Goal: Task Accomplishment & Management: Manage account settings

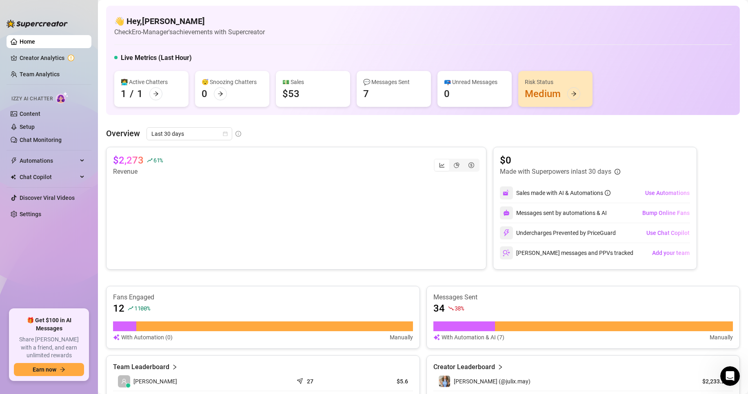
scroll to position [711, 0]
click at [31, 117] on link "Content" at bounding box center [30, 114] width 21 height 7
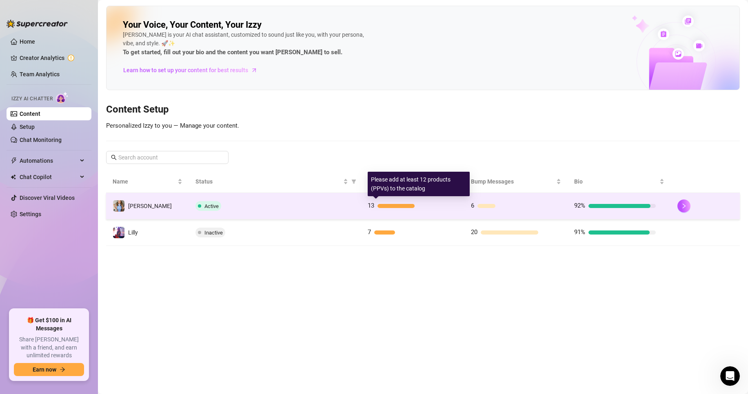
click at [386, 204] on div at bounding box center [396, 206] width 38 height 4
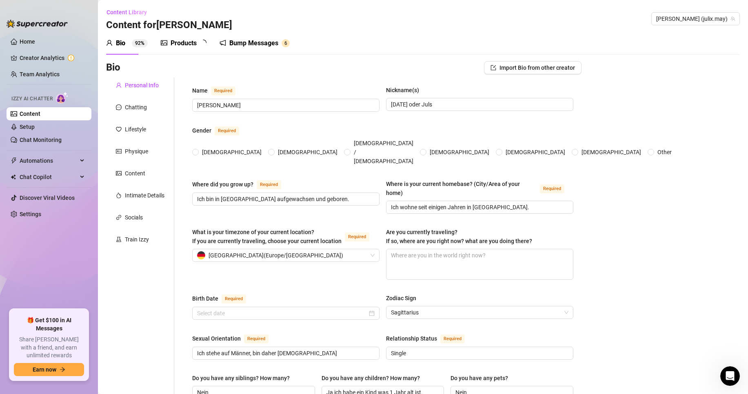
radio input "true"
type input "[DATE]"
click at [187, 44] on div "Products" at bounding box center [183, 43] width 26 height 10
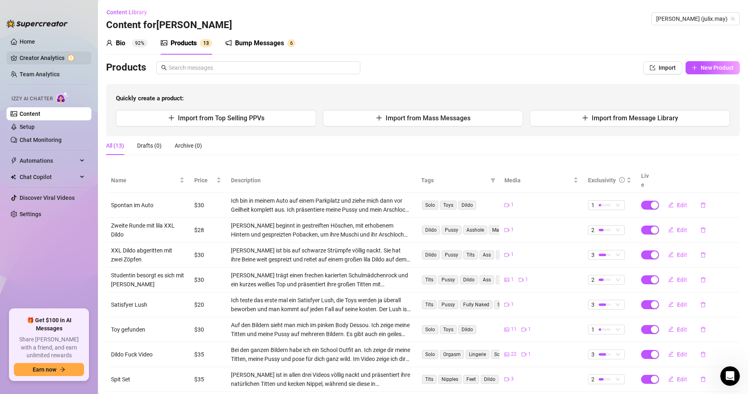
click at [47, 62] on link "Creator Analytics" at bounding box center [52, 57] width 65 height 13
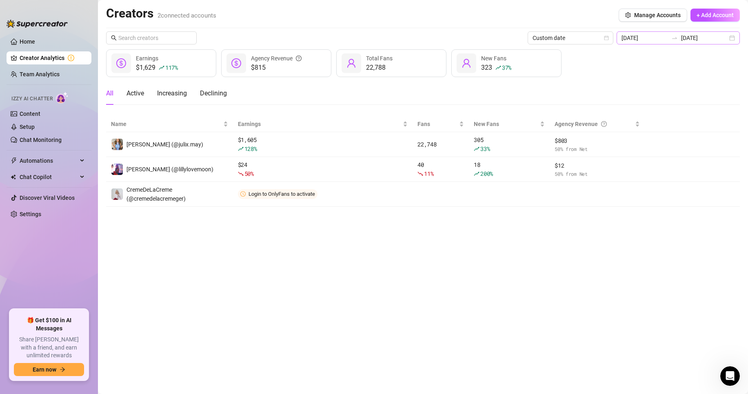
click at [677, 38] on icon "swap-right" at bounding box center [674, 38] width 7 height 7
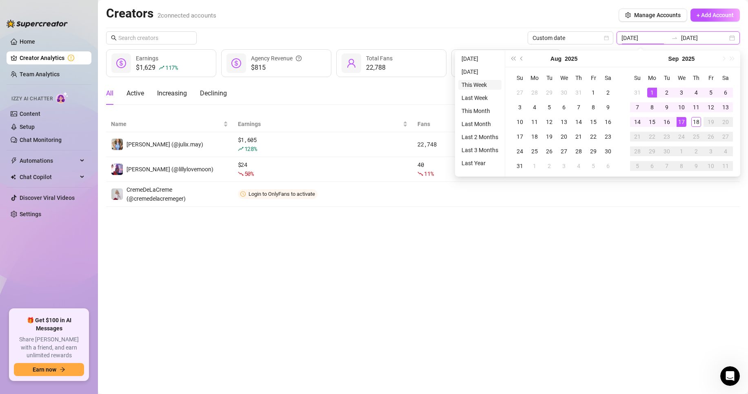
type input "[DATE]"
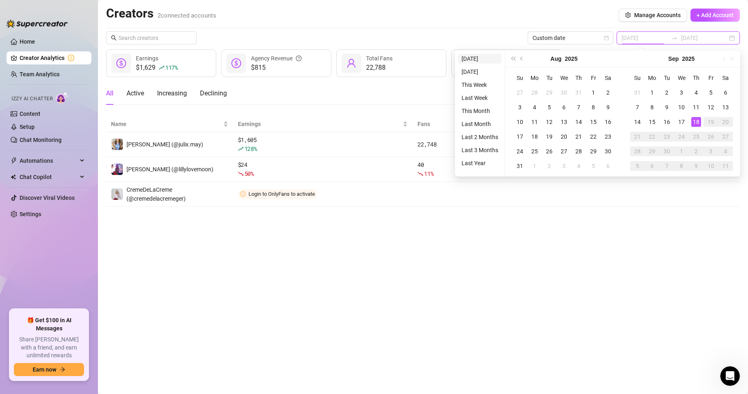
type input "[DATE]"
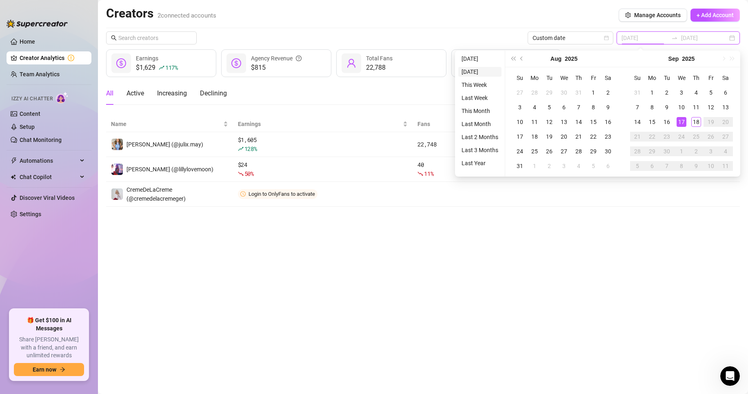
type input "[DATE]"
click at [479, 73] on li "[DATE]" at bounding box center [479, 72] width 43 height 10
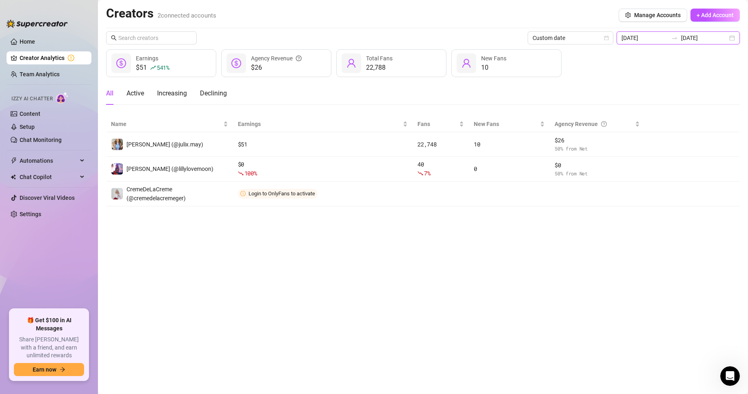
click at [635, 36] on input "[DATE]" at bounding box center [644, 37] width 46 height 9
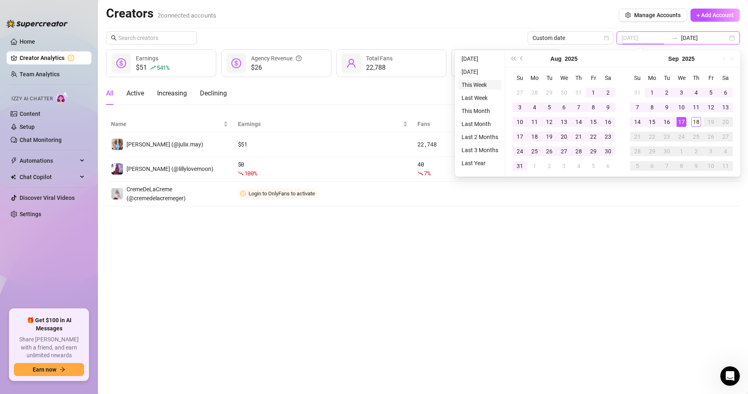
type input "[DATE]"
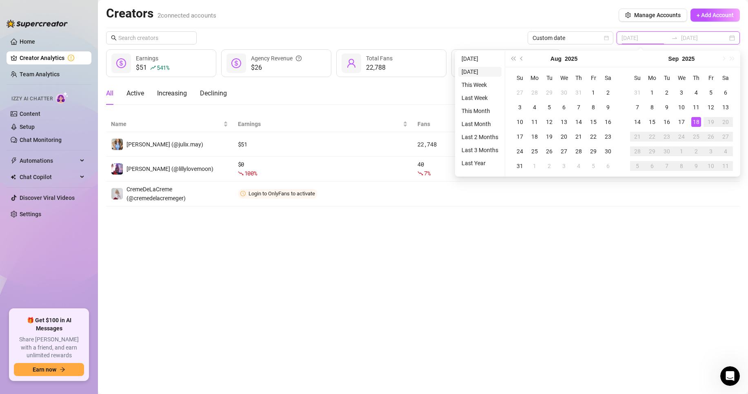
type input "[DATE]"
click at [480, 56] on li "[DATE]" at bounding box center [479, 59] width 43 height 10
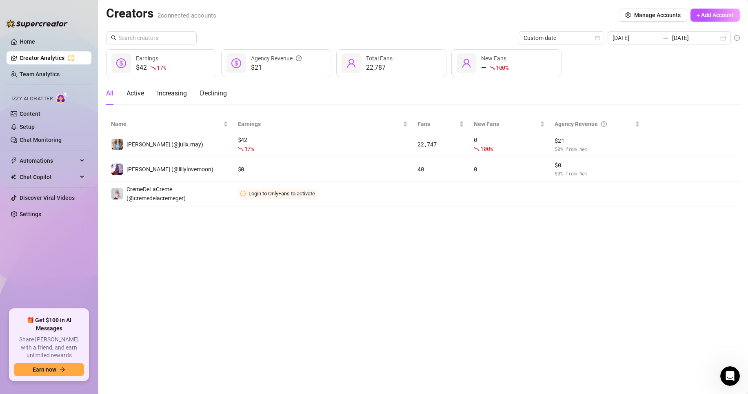
click at [38, 60] on link "Creator Analytics" at bounding box center [52, 57] width 65 height 13
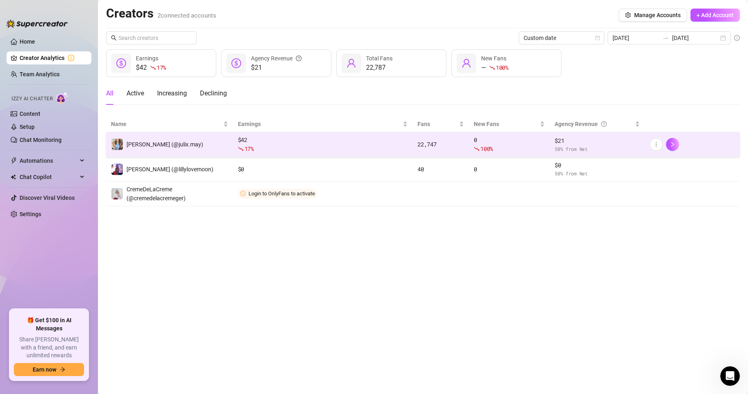
click at [343, 146] on div "17 %" at bounding box center [323, 148] width 170 height 9
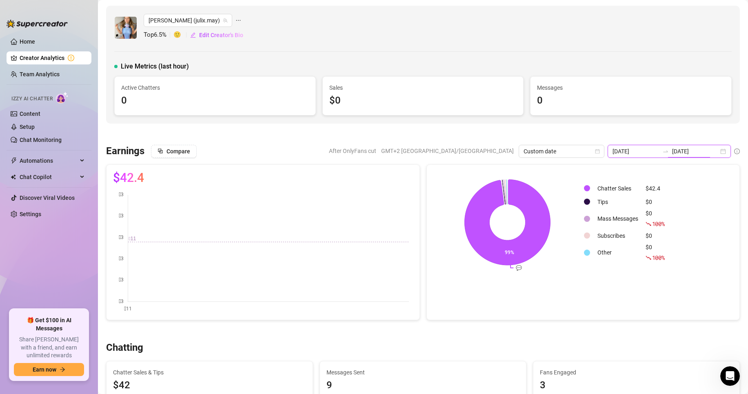
click at [672, 149] on input "[DATE]" at bounding box center [695, 151] width 46 height 9
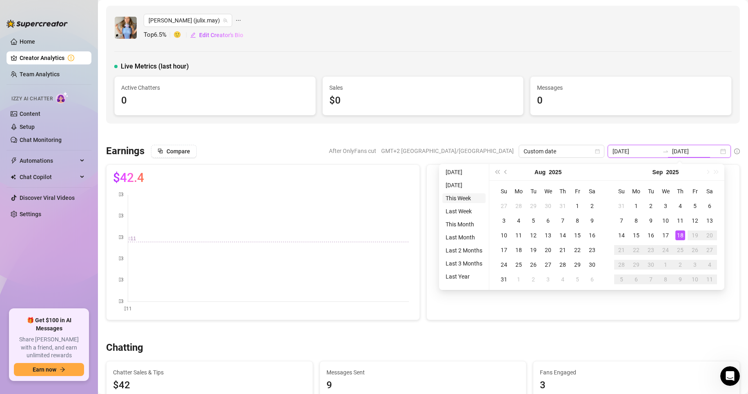
type input "[DATE]"
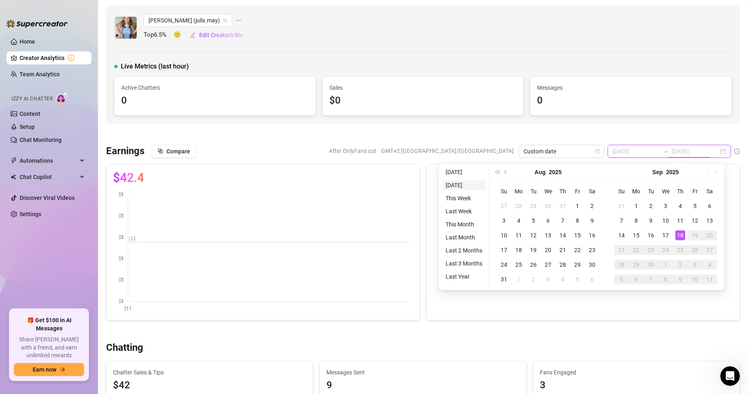
type input "[DATE]"
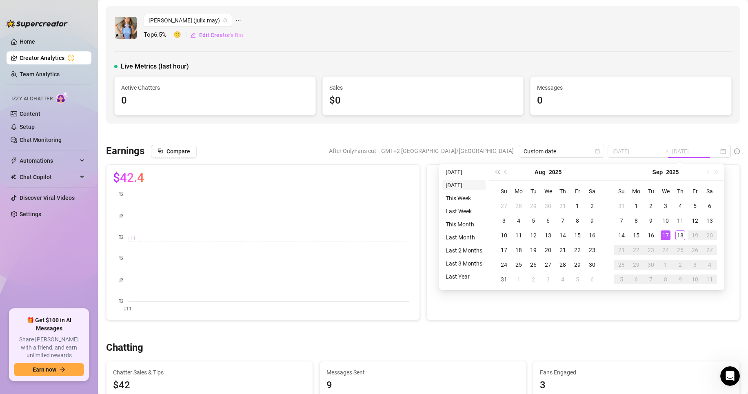
click at [462, 185] on li "[DATE]" at bounding box center [463, 185] width 43 height 10
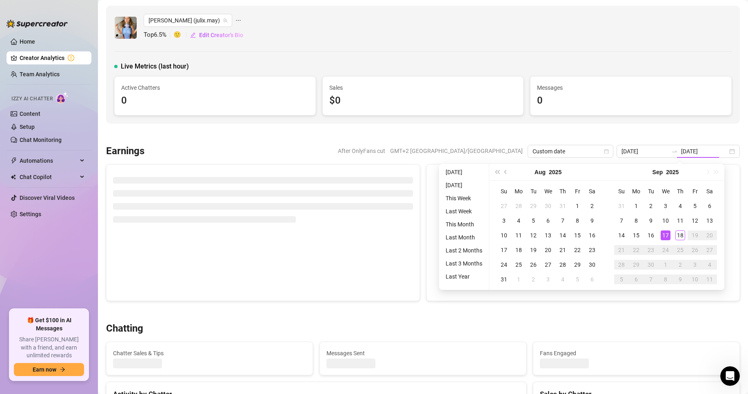
type input "[DATE]"
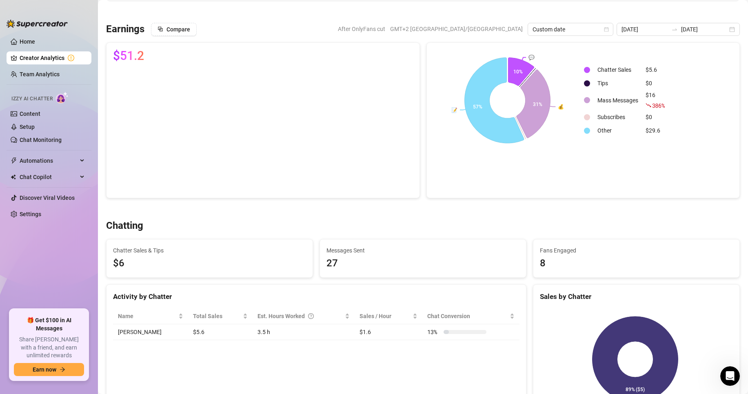
scroll to position [122, 0]
click at [589, 35] on div "Custom date" at bounding box center [570, 28] width 86 height 13
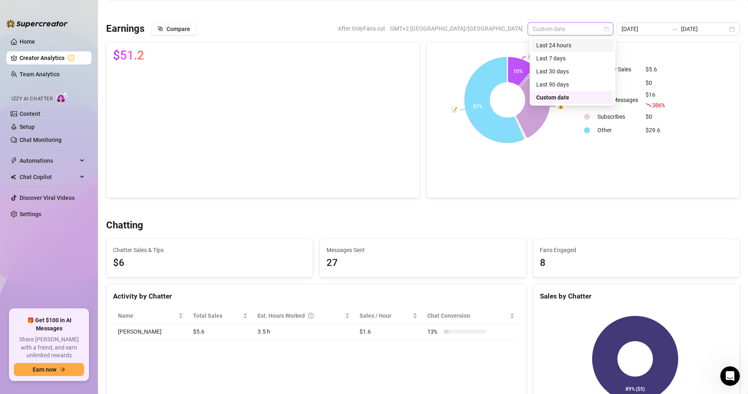
click at [582, 46] on div "Last 24 hours" at bounding box center [572, 45] width 73 height 9
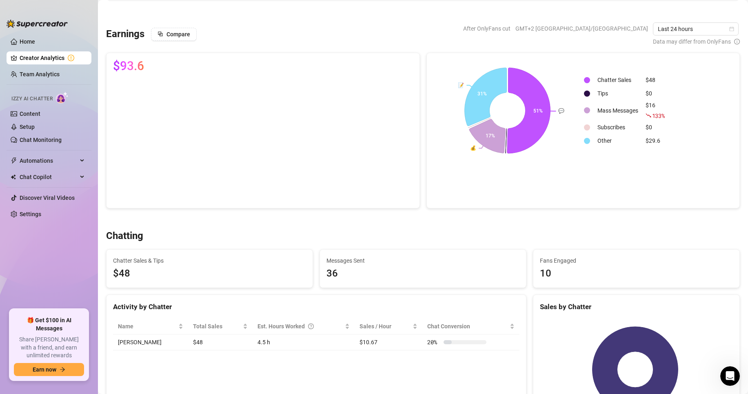
click at [717, 375] on rect at bounding box center [635, 370] width 190 height 102
click at [725, 368] on div "Open Intercom Messenger" at bounding box center [728, 374] width 27 height 27
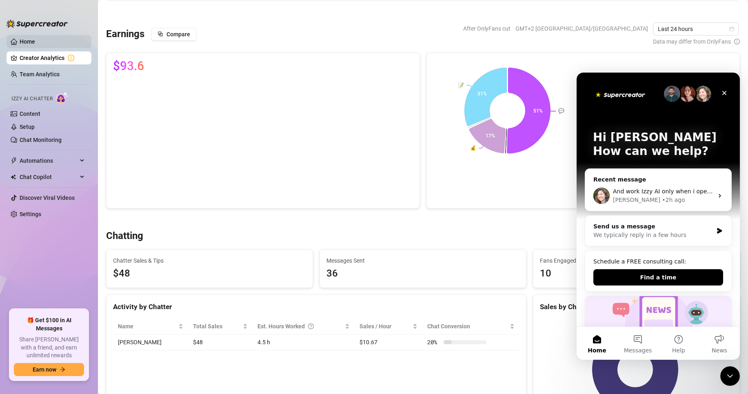
click at [35, 38] on link "Home" at bounding box center [27, 41] width 15 height 7
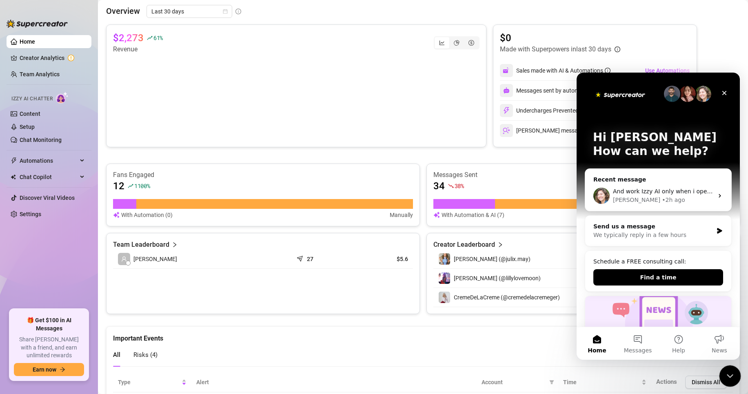
click at [724, 372] on icon "Close Intercom Messenger" at bounding box center [728, 375] width 10 height 10
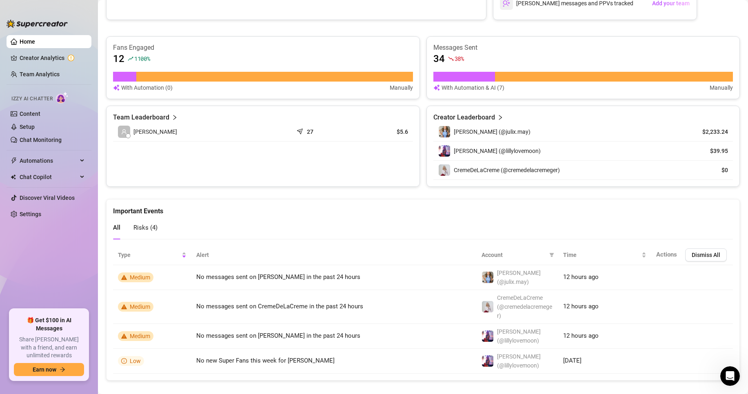
scroll to position [252, 0]
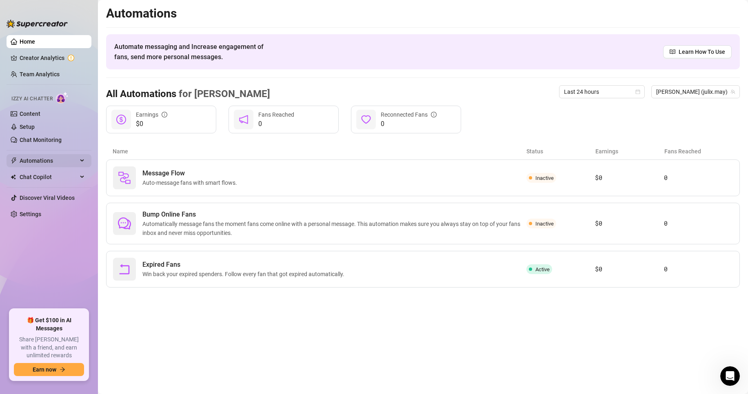
click at [91, 159] on div "Automations" at bounding box center [49, 160] width 85 height 13
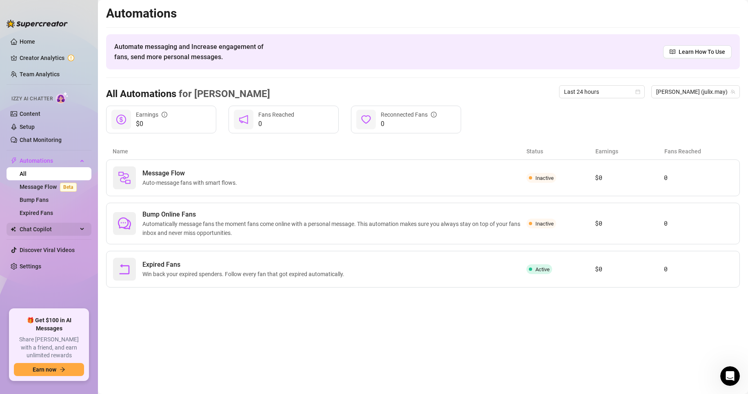
click at [86, 228] on div "Chat Copilot" at bounding box center [49, 229] width 85 height 13
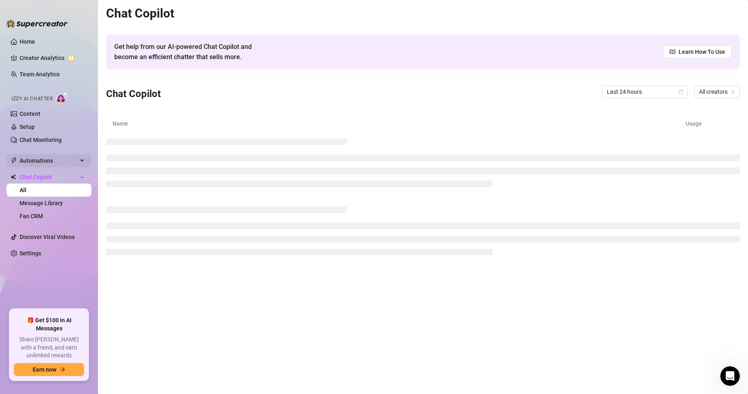
click at [83, 156] on div "Automations" at bounding box center [49, 160] width 85 height 13
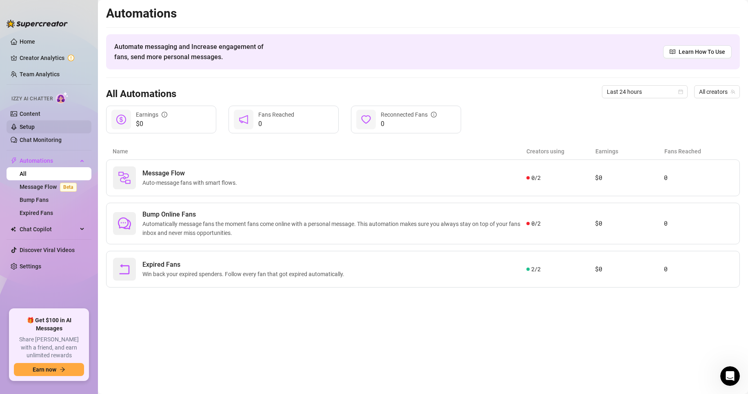
click at [35, 124] on link "Setup" at bounding box center [27, 127] width 15 height 7
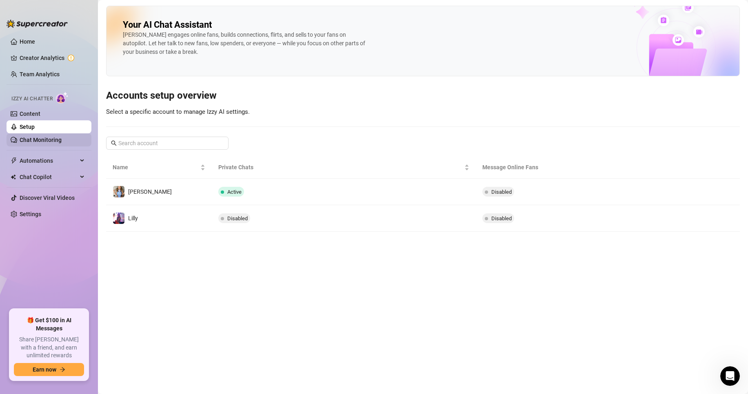
click at [33, 141] on link "Chat Monitoring" at bounding box center [41, 140] width 42 height 7
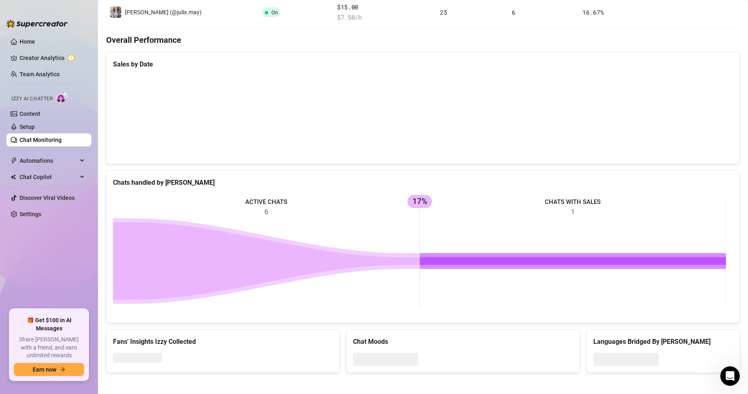
scroll to position [187, 0]
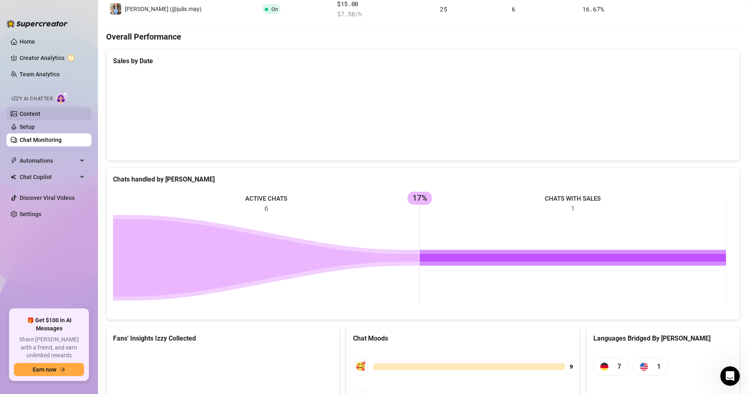
click at [40, 111] on link "Content" at bounding box center [30, 114] width 21 height 7
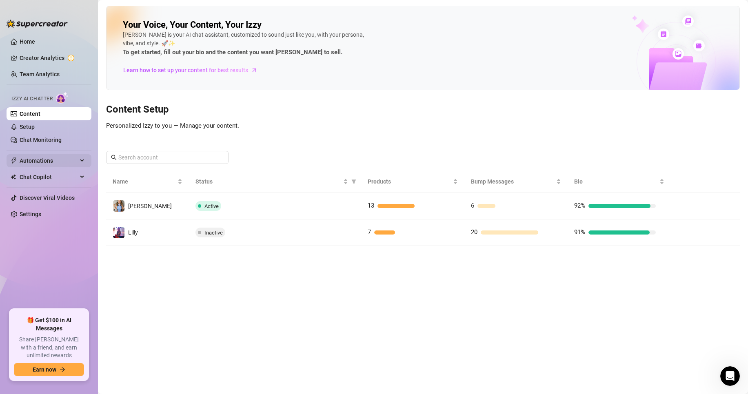
click at [67, 163] on span "Automations" at bounding box center [49, 160] width 58 height 13
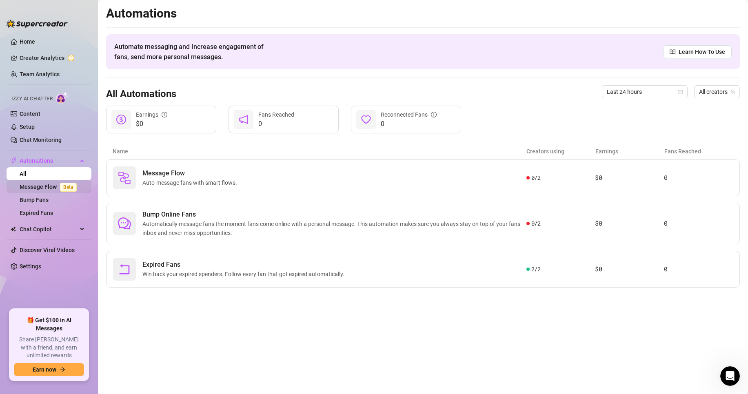
click at [52, 185] on link "Message Flow Beta" at bounding box center [50, 187] width 60 height 7
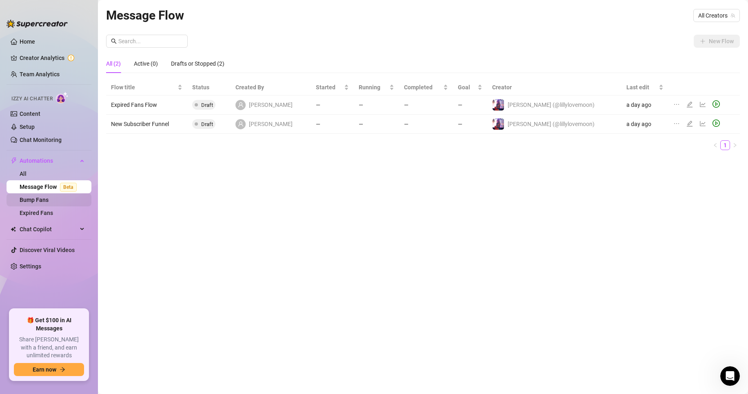
click at [49, 203] on link "Bump Fans" at bounding box center [34, 200] width 29 height 7
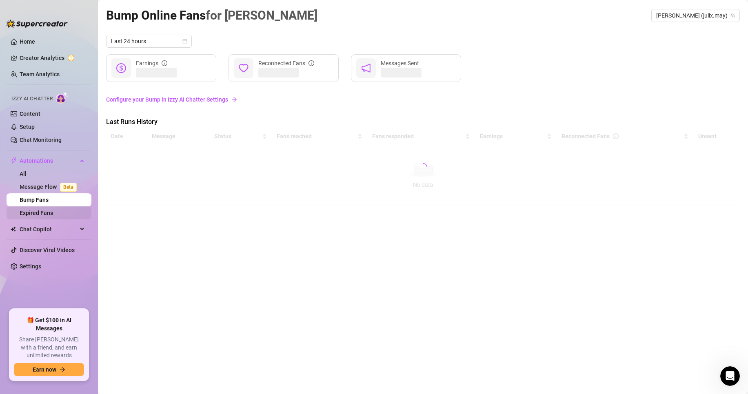
click at [53, 210] on link "Expired Fans" at bounding box center [36, 213] width 33 height 7
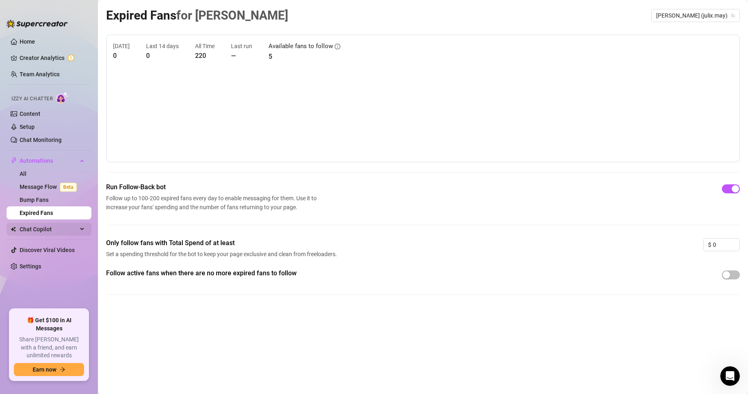
click at [39, 231] on span "Chat Copilot" at bounding box center [49, 229] width 58 height 13
